Goal: Contribute content: Add original content to the website for others to see

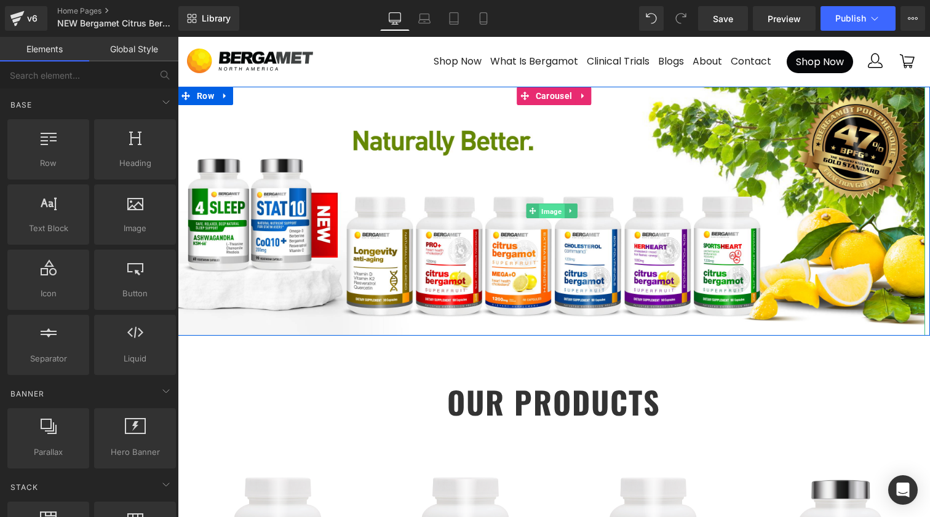
click at [552, 212] on span "Image" at bounding box center [551, 211] width 25 height 15
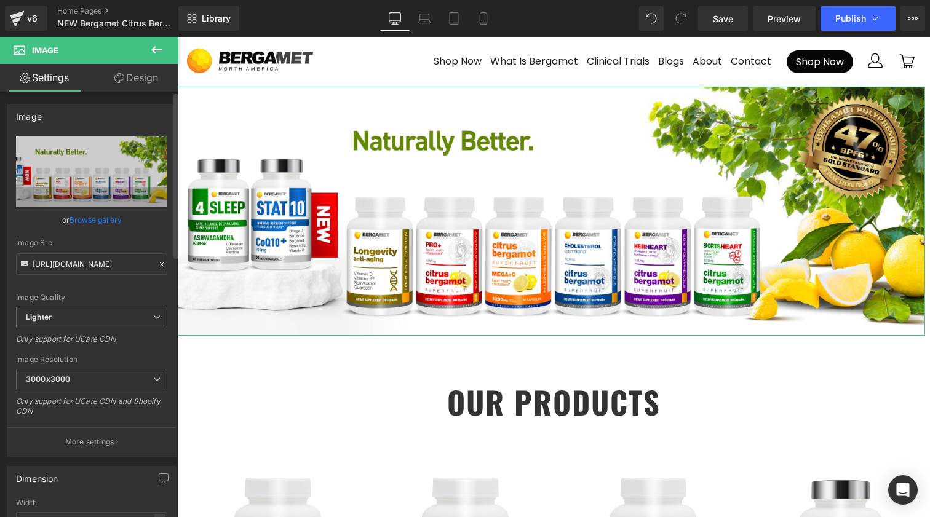
click at [87, 221] on link "Browse gallery" at bounding box center [96, 220] width 52 height 22
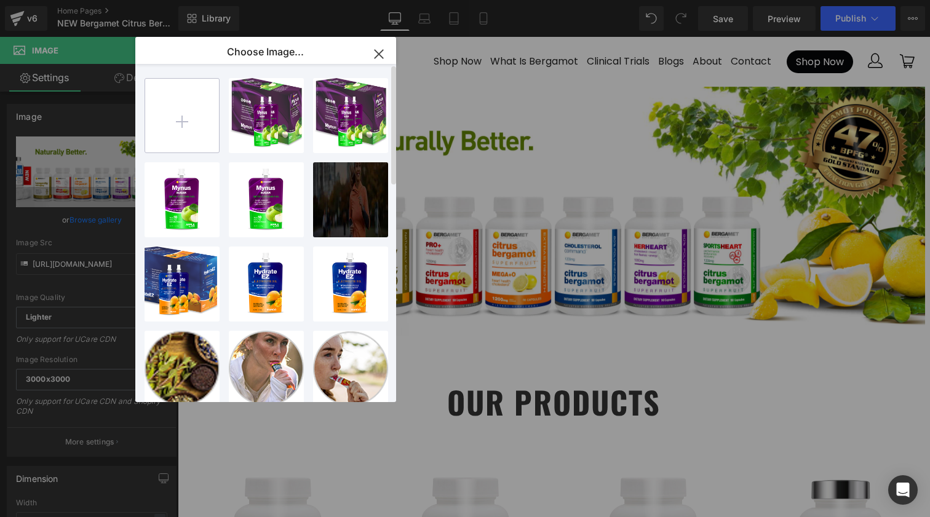
click at [186, 113] on input "file" at bounding box center [182, 116] width 74 height 74
type input "C:\fakepath\Shopify 3000x1000 [DATE] - Gels.png"
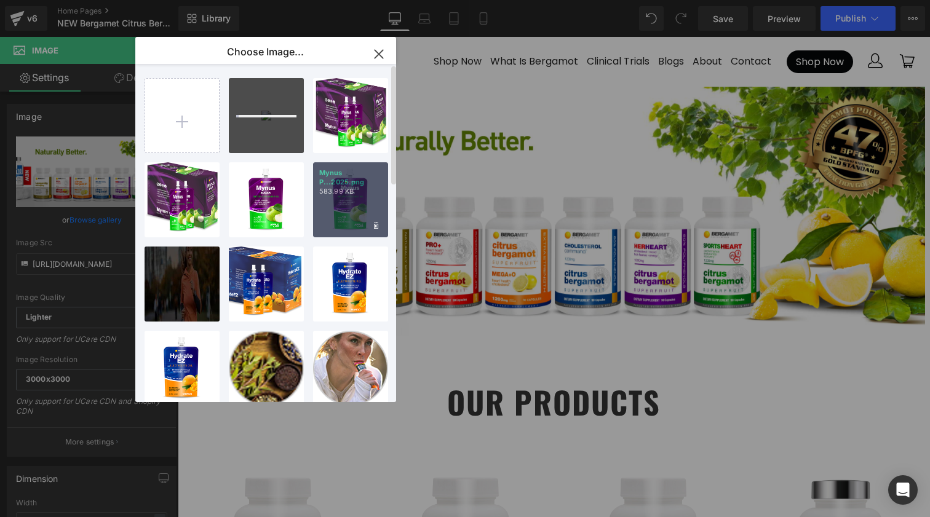
scroll to position [1, 0]
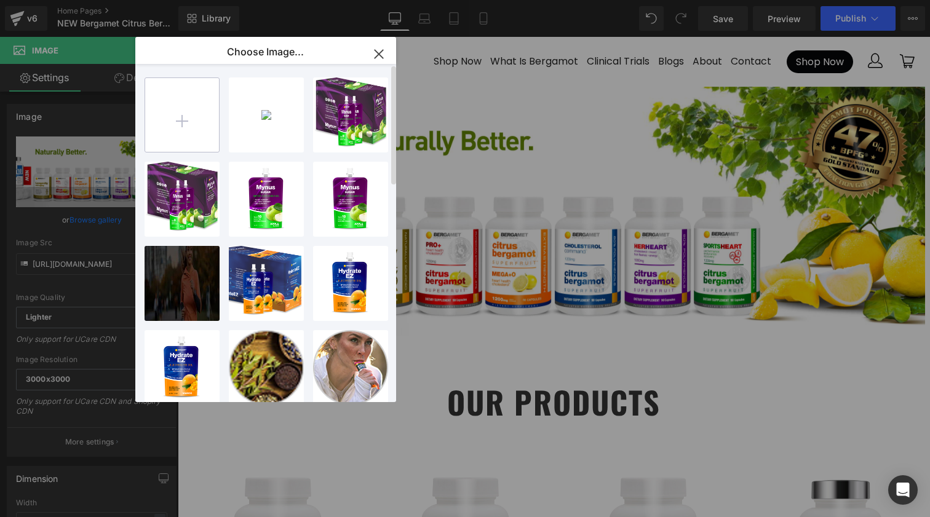
click at [190, 116] on input "file" at bounding box center [182, 115] width 74 height 74
type input "C:\fakepath\Shopify 1080 x1080 [DATE] - Gels.png"
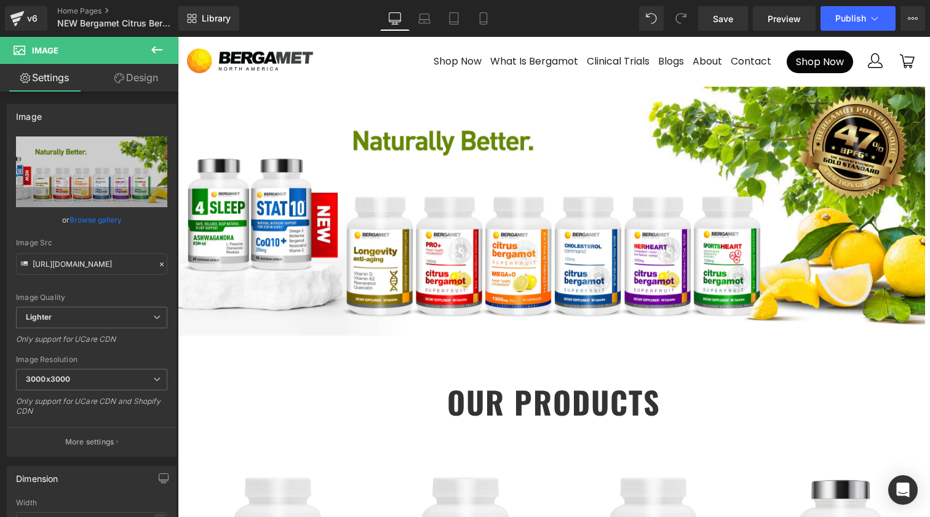
drag, startPoint x: 718, startPoint y: 251, endPoint x: 697, endPoint y: 246, distance: 21.5
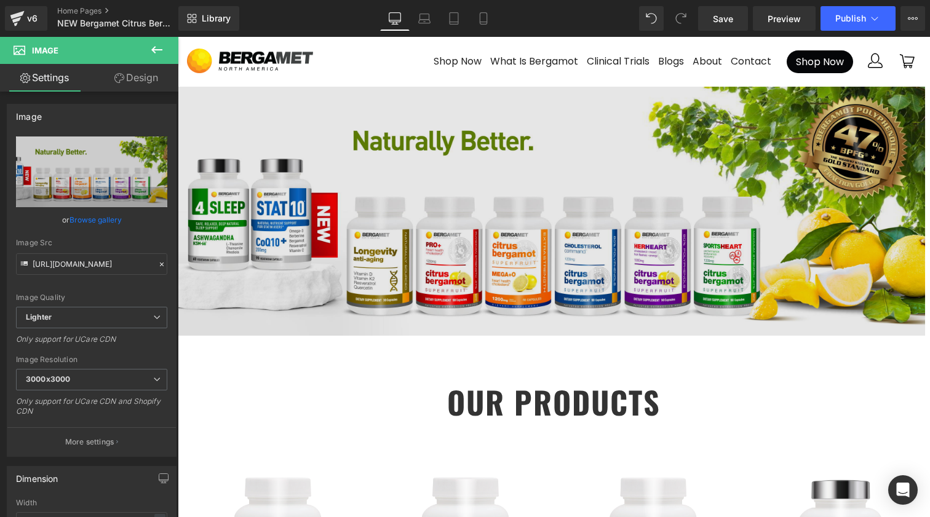
drag, startPoint x: 661, startPoint y: 218, endPoint x: 488, endPoint y: 172, distance: 178.9
click at [483, 182] on img at bounding box center [552, 211] width 748 height 249
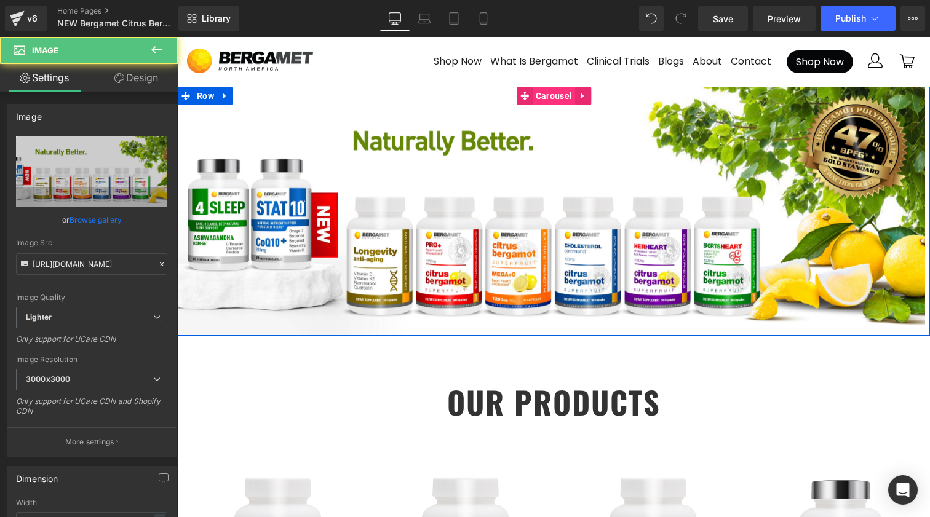
click at [540, 93] on span "Carousel" at bounding box center [554, 96] width 42 height 18
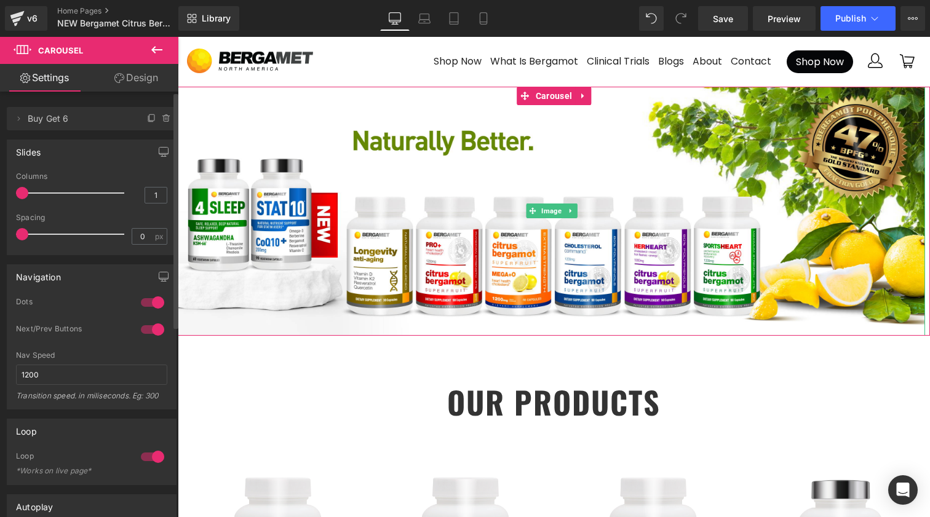
click at [82, 121] on span "Buy Get 6" at bounding box center [79, 118] width 103 height 23
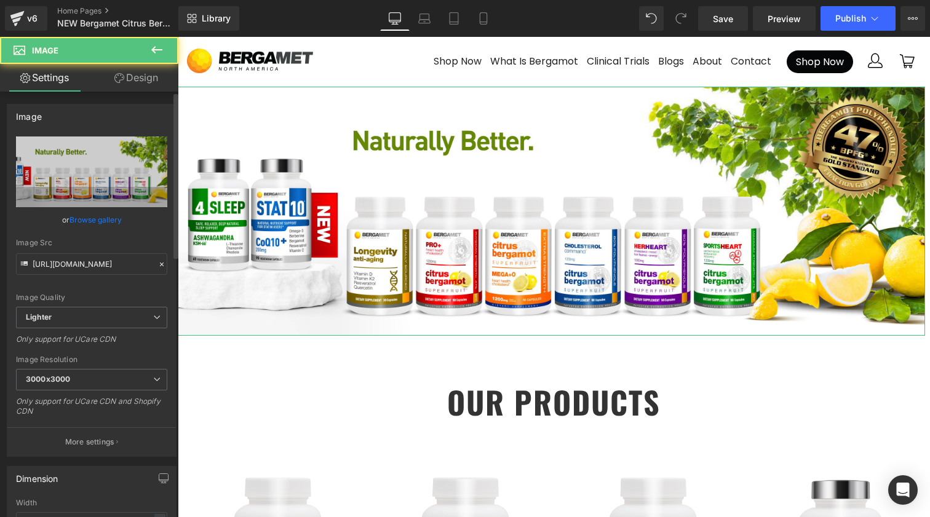
click at [87, 218] on link "Browse gallery" at bounding box center [96, 220] width 52 height 22
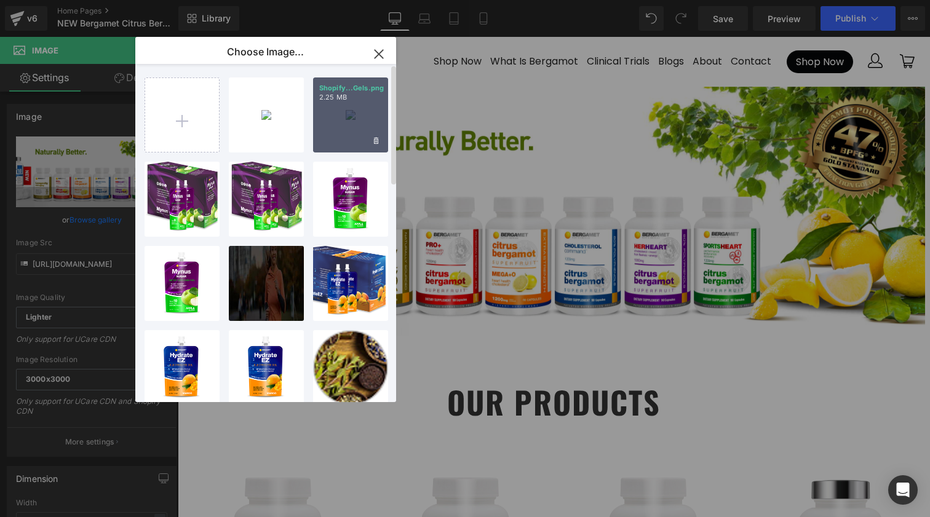
click at [335, 106] on div "Shopify...Gels.png 2.25 MB" at bounding box center [350, 115] width 75 height 75
type input "[URL][DOMAIN_NAME][DATE]"
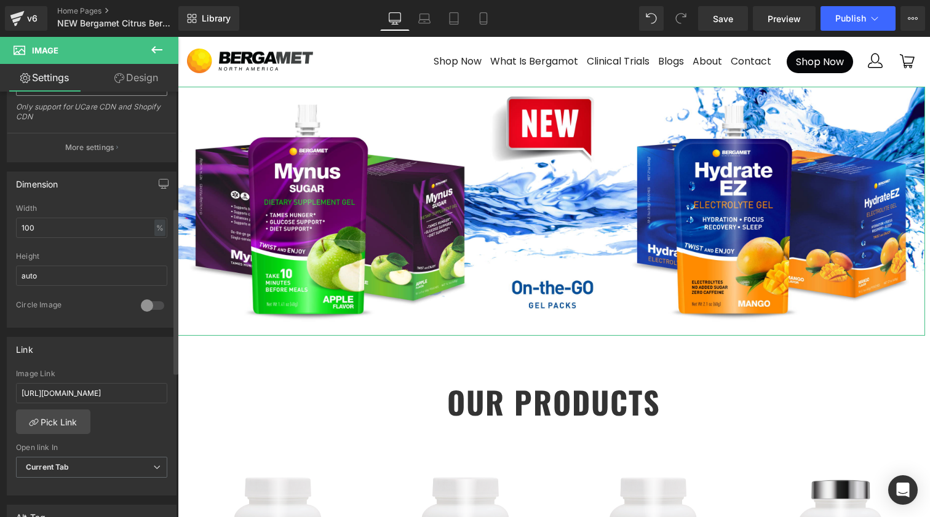
scroll to position [297, 0]
click at [483, 21] on icon at bounding box center [483, 18] width 12 height 12
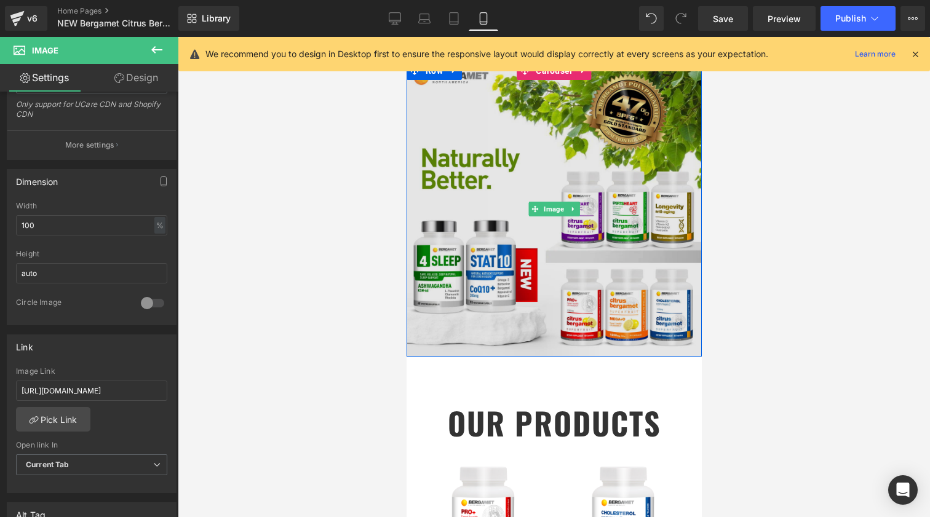
click at [571, 193] on img at bounding box center [553, 209] width 295 height 295
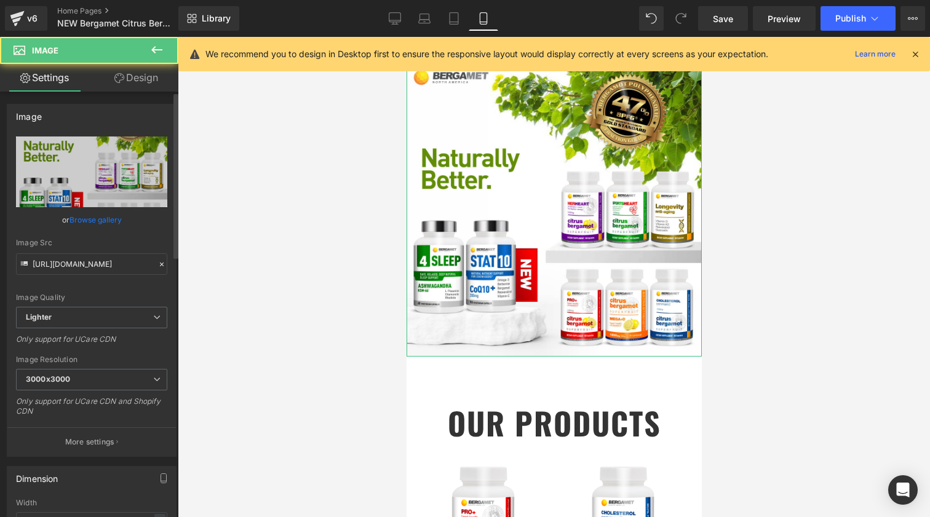
click at [95, 221] on link "Browse gallery" at bounding box center [96, 220] width 52 height 22
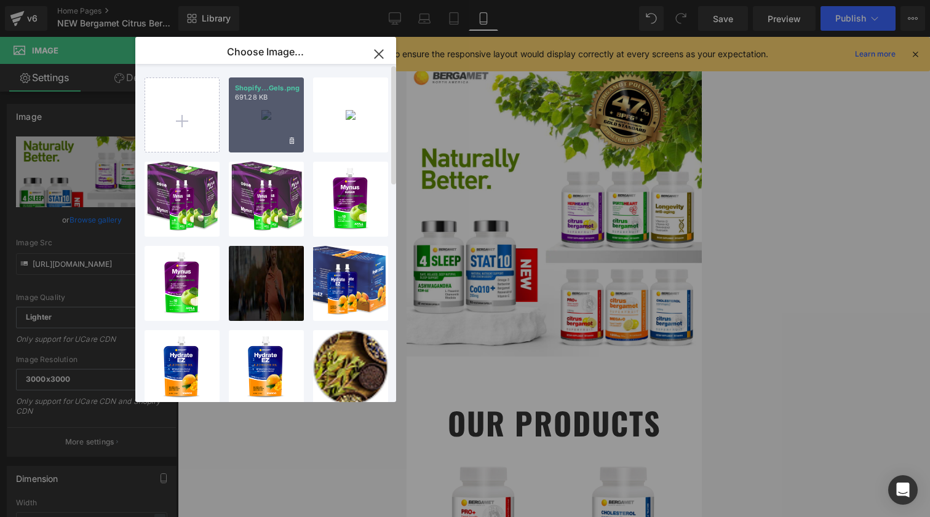
click at [282, 128] on div "Shopify...Gels.png 691.28 KB" at bounding box center [266, 115] width 75 height 75
type input "[URL][DOMAIN_NAME][DATE]"
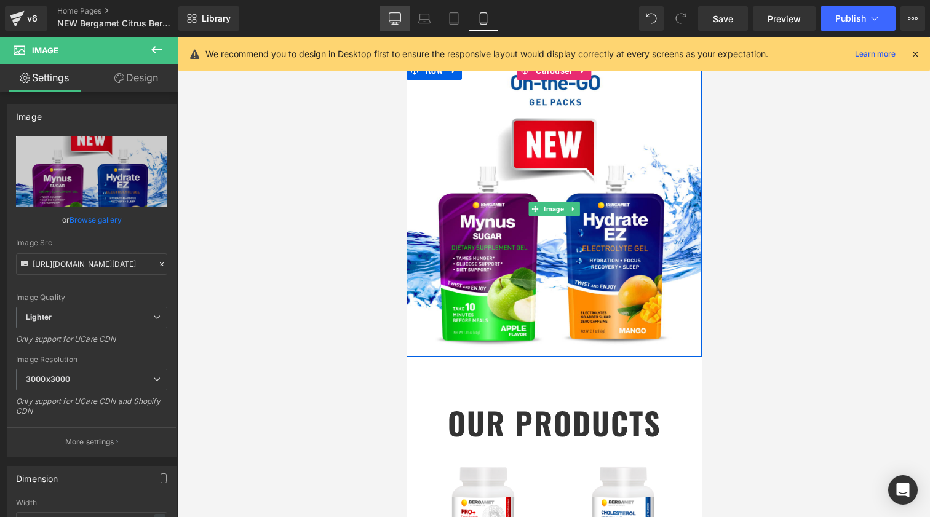
click at [404, 15] on link "Desktop" at bounding box center [395, 18] width 30 height 25
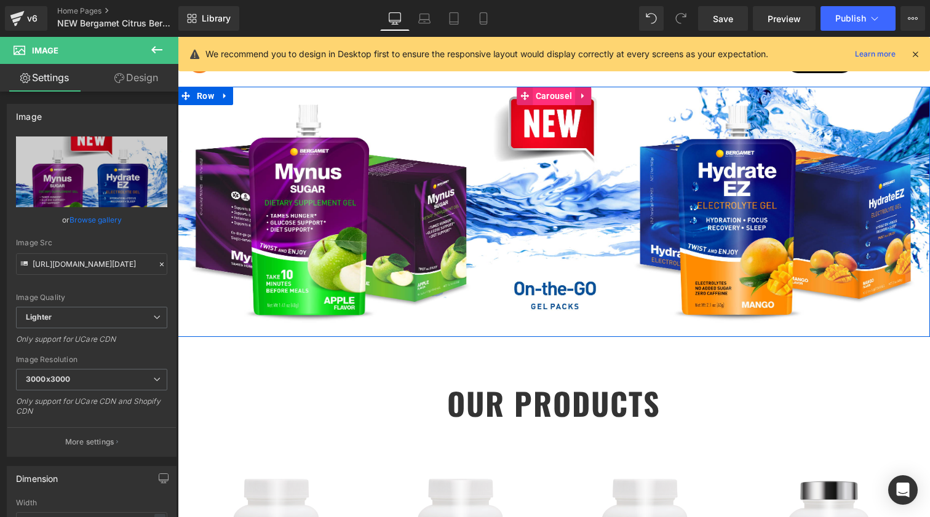
click at [552, 99] on span "Carousel" at bounding box center [554, 96] width 42 height 18
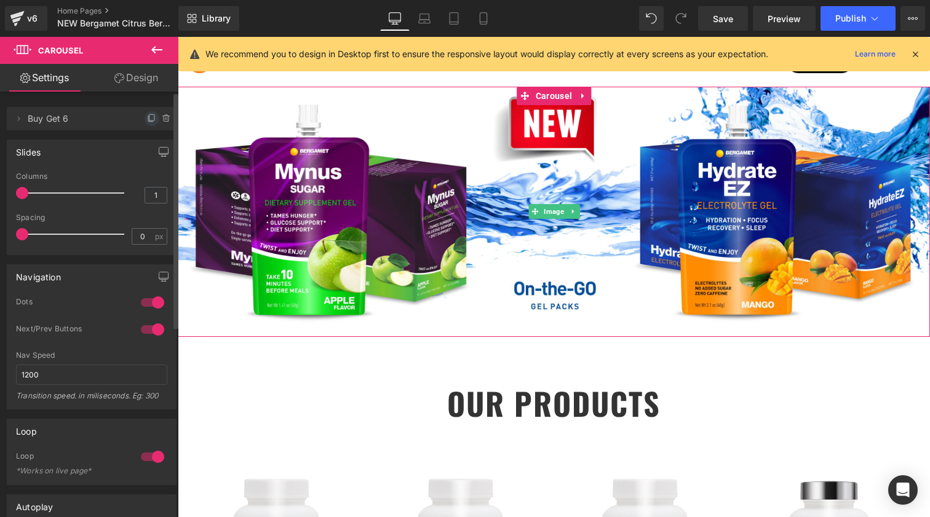
click at [150, 121] on icon at bounding box center [152, 117] width 5 height 6
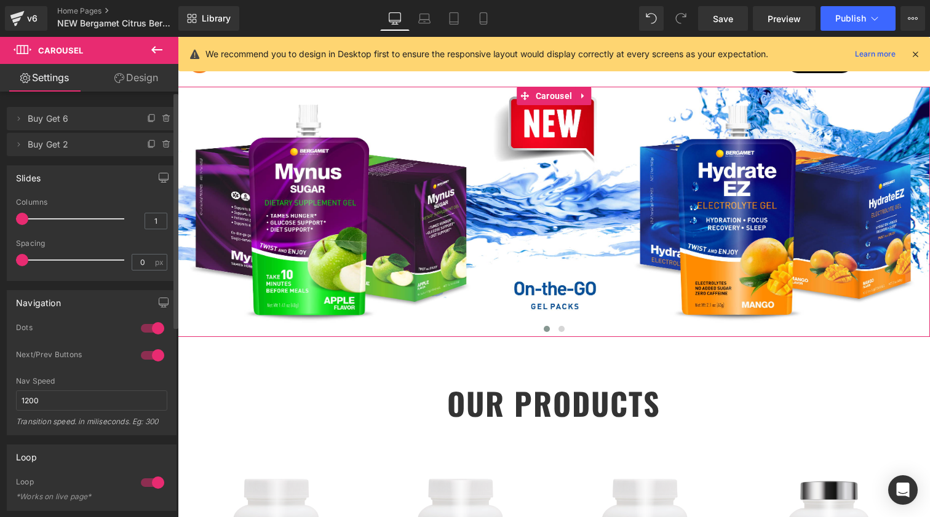
click at [84, 141] on span "Buy Get 2" at bounding box center [79, 144] width 103 height 23
drag, startPoint x: 83, startPoint y: 152, endPoint x: 2, endPoint y: 150, distance: 81.3
click at [70, 153] on span "Buy Get 2" at bounding box center [79, 144] width 103 height 23
click at [28, 144] on span "Buy Get 2" at bounding box center [79, 144] width 103 height 23
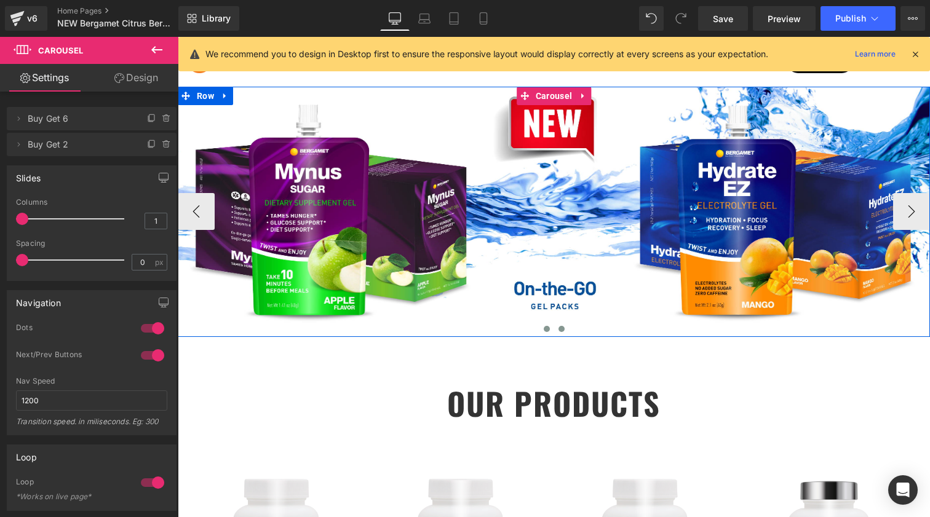
click at [559, 327] on span at bounding box center [562, 329] width 6 height 6
click at [550, 214] on span "Image" at bounding box center [553, 212] width 25 height 15
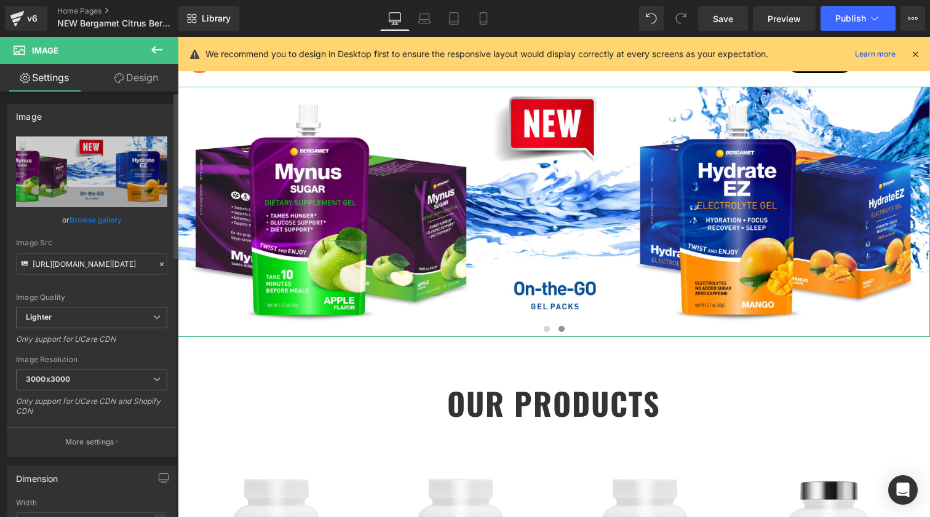
click at [84, 218] on link "Browse gallery" at bounding box center [96, 220] width 52 height 22
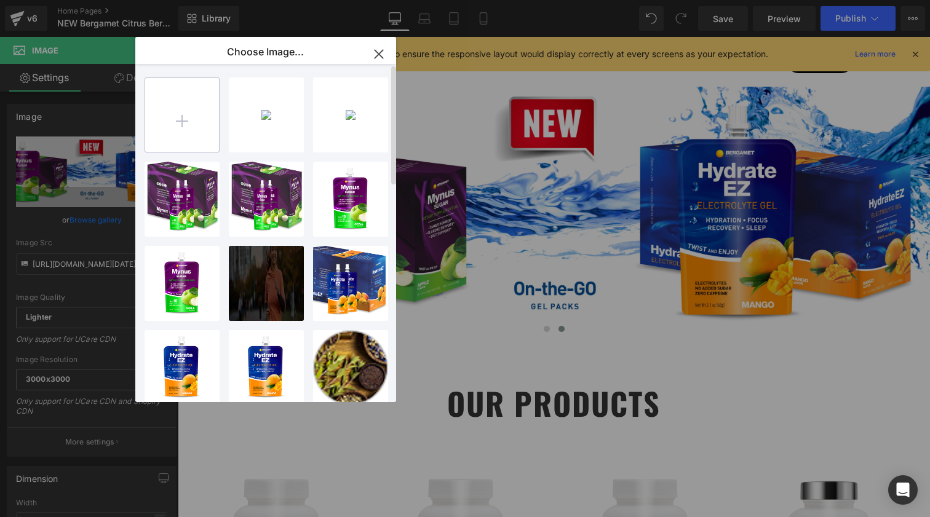
click at [190, 118] on input "file" at bounding box center [182, 115] width 74 height 74
type input "C:\fakepath\Shopify 3000x1000 [DATE] - BergaMet.png"
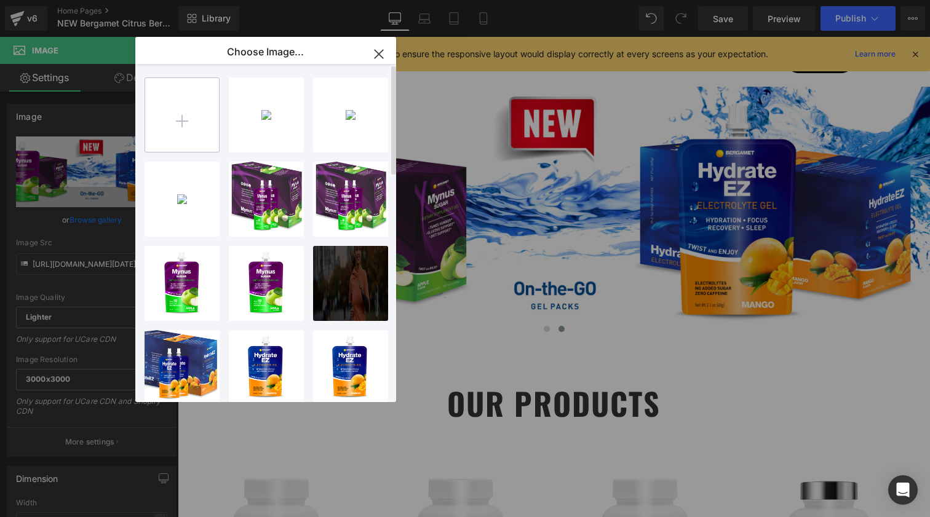
click at [171, 116] on input "file" at bounding box center [182, 115] width 74 height 74
type input "C:\fakepath\Shopify 1080 x1080 [DATE] - BergaMet.png"
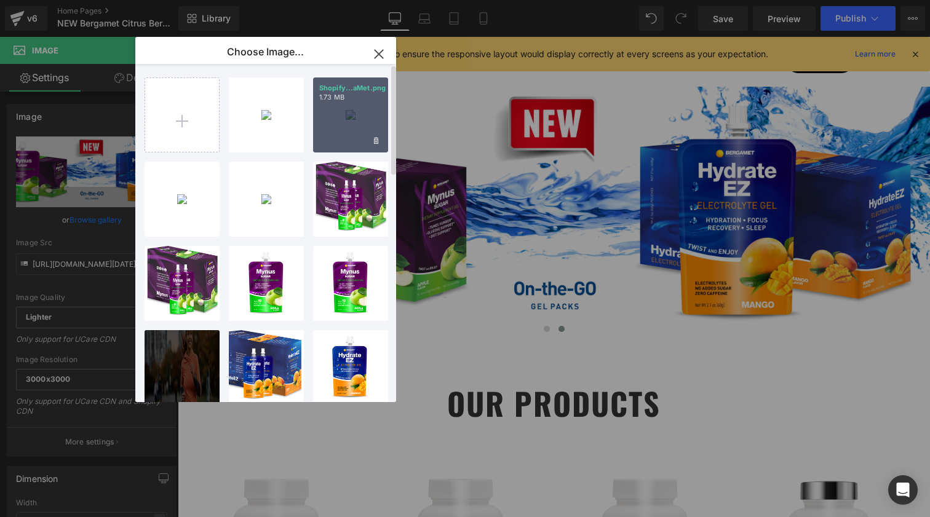
click at [353, 118] on div "Shopify...aMet.png 1.73 MB" at bounding box center [350, 115] width 75 height 75
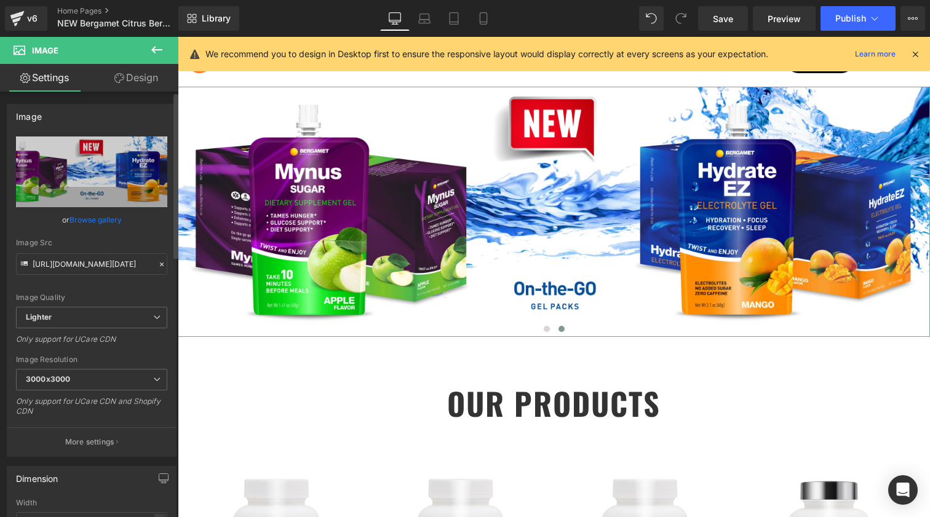
click at [98, 219] on link "Browse gallery" at bounding box center [96, 220] width 52 height 22
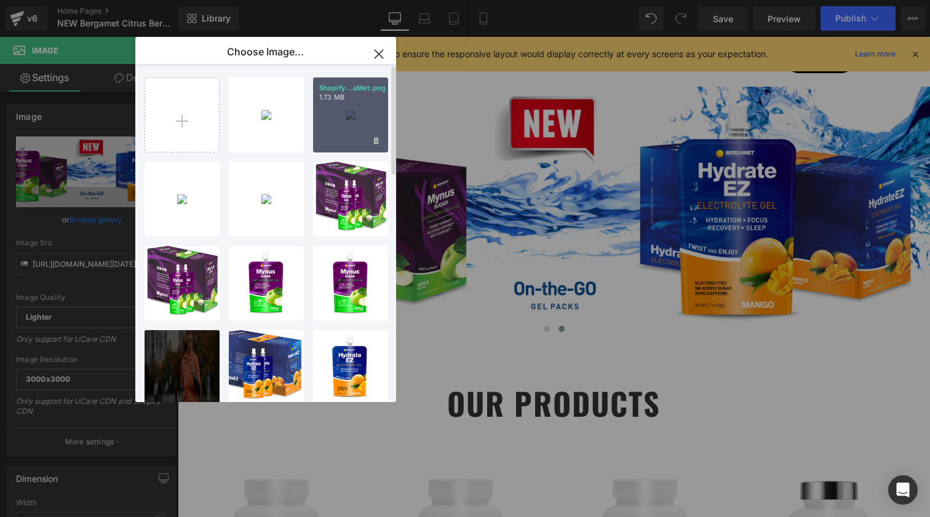
click at [356, 125] on div "Shopify...aMet.png 1.73 MB" at bounding box center [350, 115] width 75 height 75
type input "[URL][DOMAIN_NAME][DATE]"
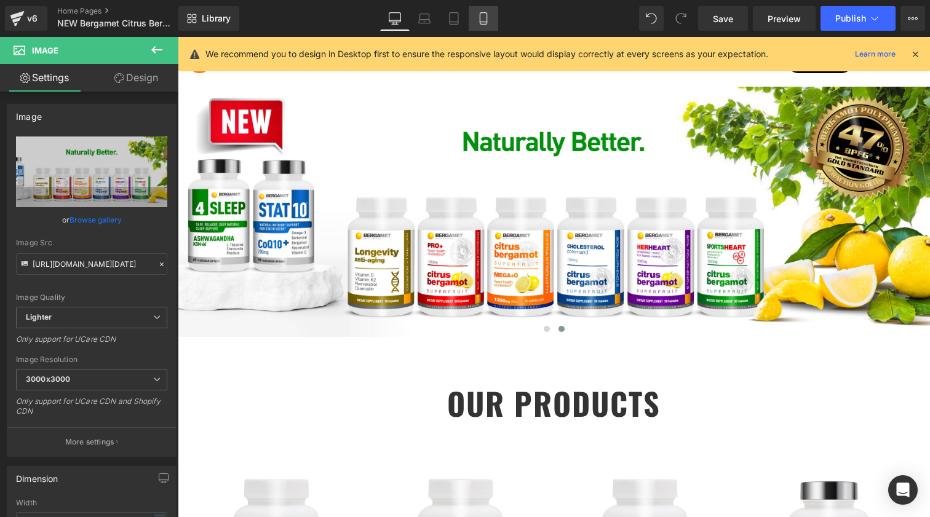
click at [491, 20] on link "Mobile" at bounding box center [484, 18] width 30 height 25
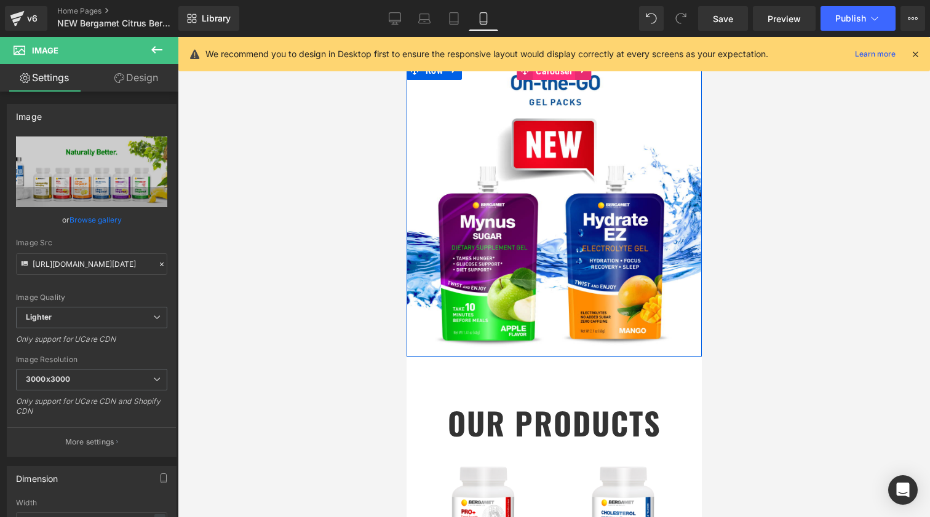
click at [554, 71] on span "Carousel" at bounding box center [553, 71] width 42 height 18
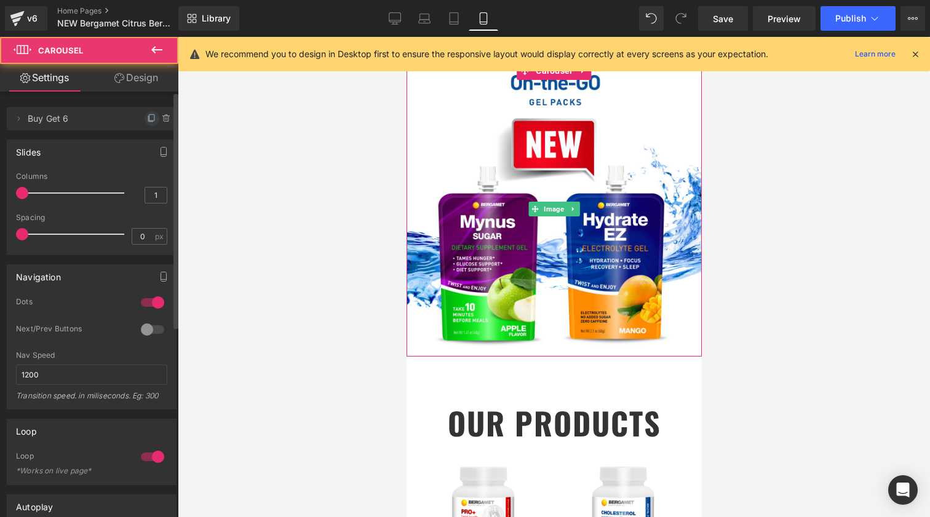
click at [150, 119] on icon at bounding box center [152, 117] width 5 height 6
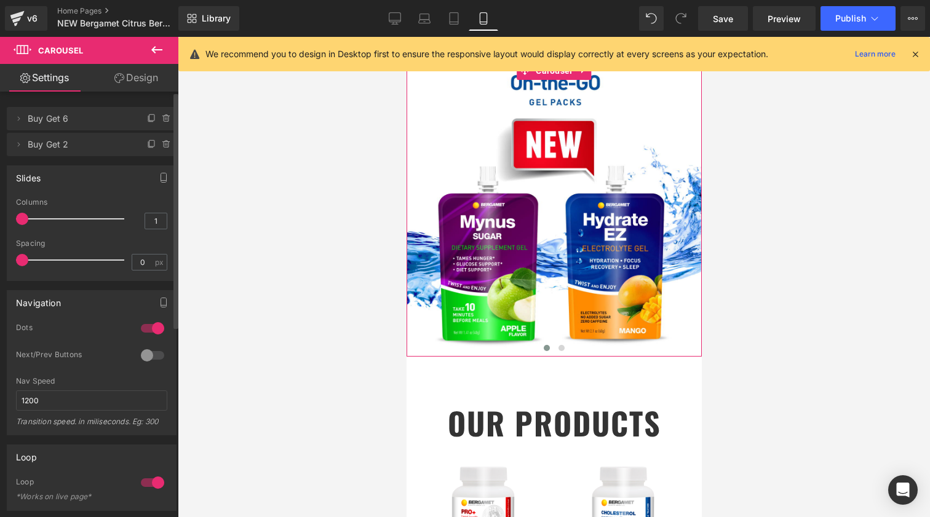
click at [89, 148] on span "Buy Get 2" at bounding box center [79, 144] width 103 height 23
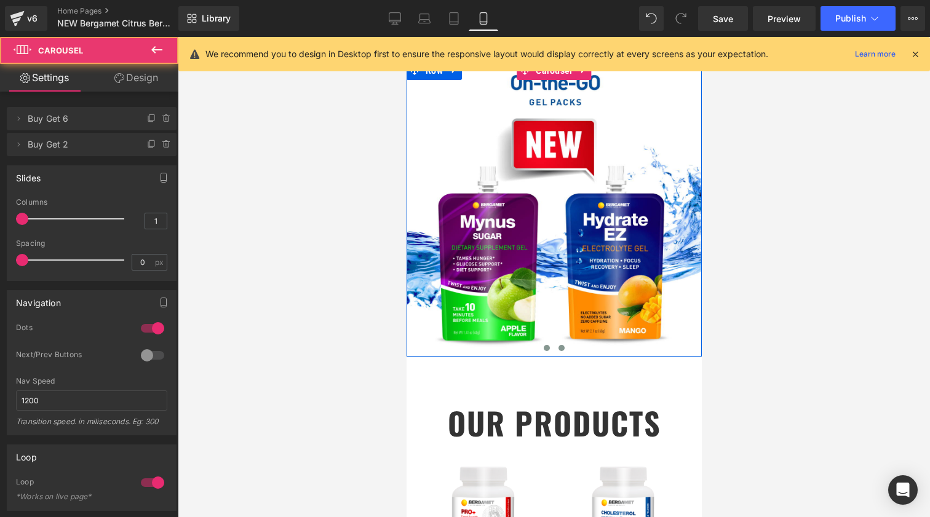
click at [558, 348] on span at bounding box center [561, 348] width 6 height 6
click at [553, 208] on span "Image" at bounding box center [553, 209] width 25 height 15
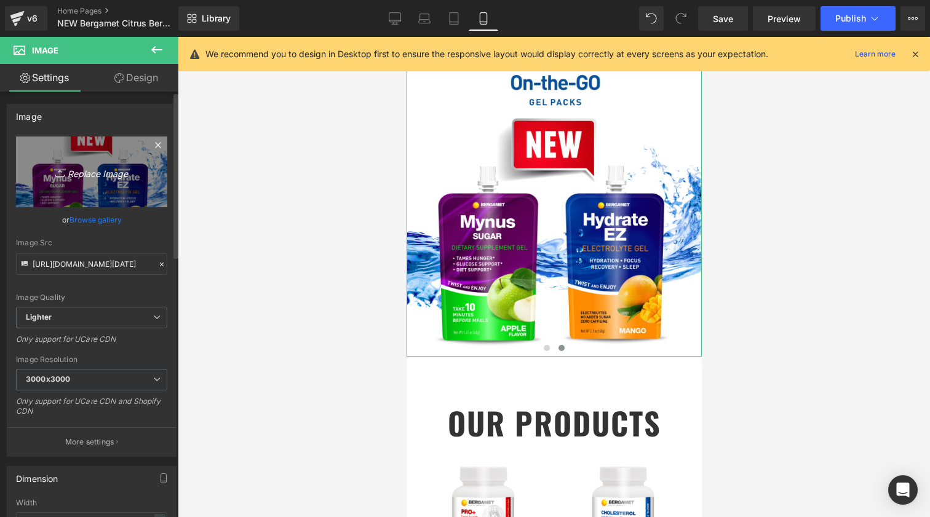
click at [87, 176] on icon "Replace Image" at bounding box center [91, 171] width 98 height 15
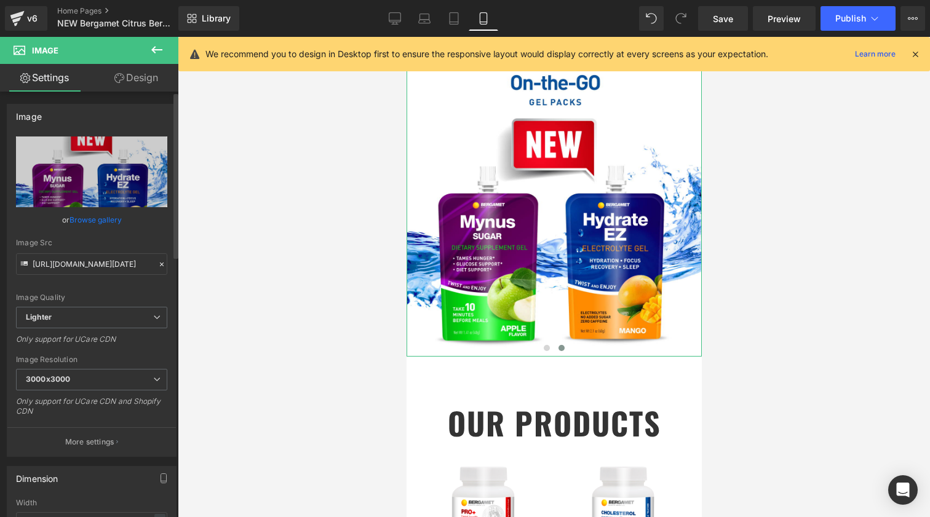
click at [97, 222] on link "Browse gallery" at bounding box center [96, 220] width 52 height 22
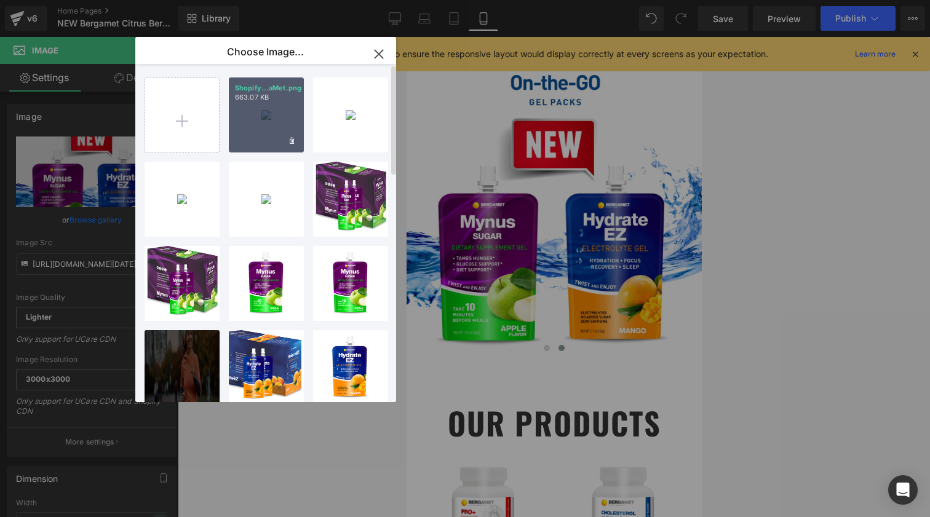
click at [237, 119] on div "Shopify...aMet.png 663.07 KB" at bounding box center [266, 115] width 75 height 75
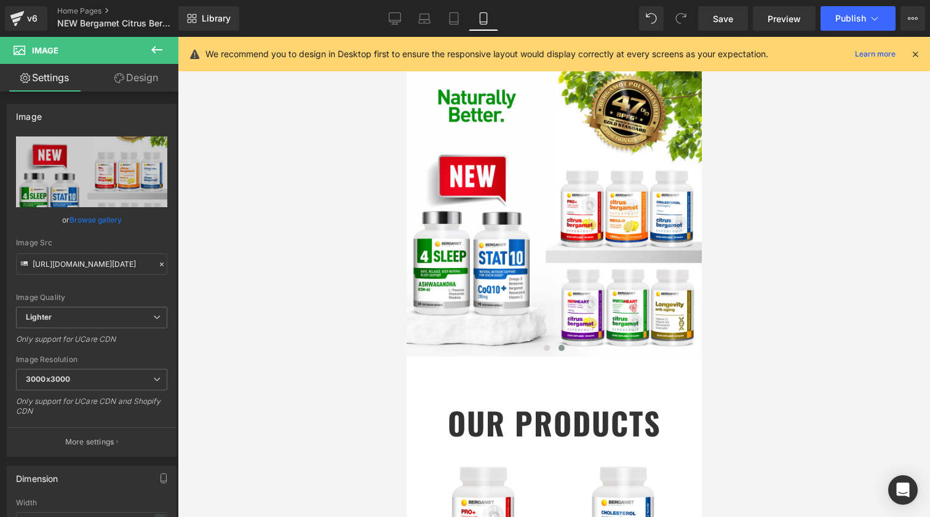
type input "[URL][DOMAIN_NAME][DATE]"
click at [863, 14] on span "Publish" at bounding box center [851, 19] width 31 height 10
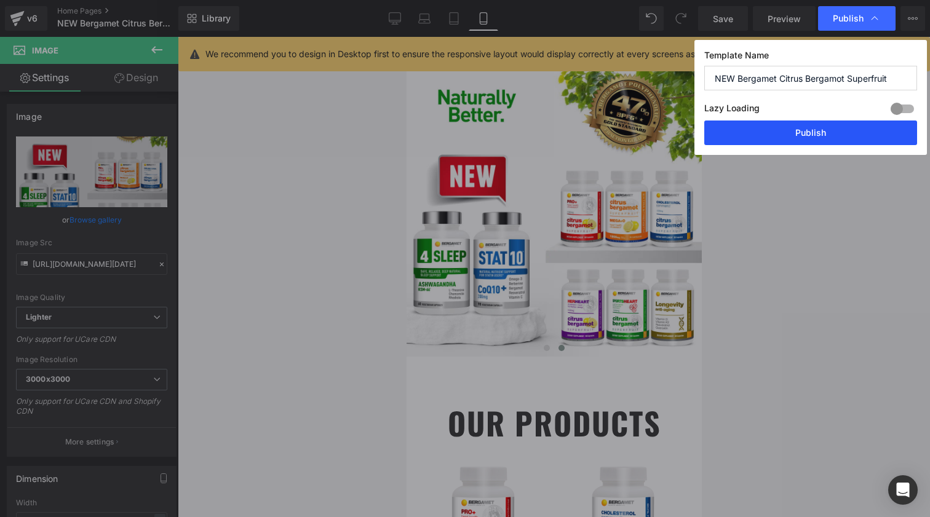
click at [799, 129] on button "Publish" at bounding box center [810, 133] width 213 height 25
